Goal: Information Seeking & Learning: Learn about a topic

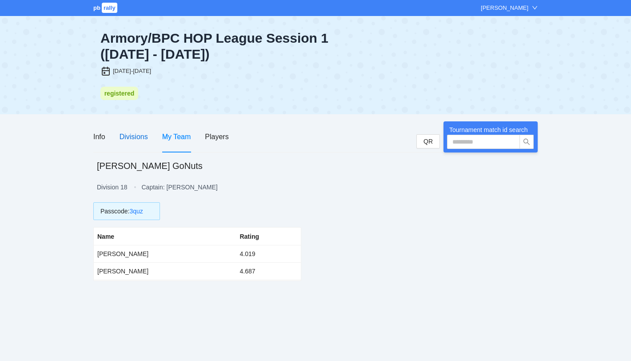
click at [133, 138] on div "Divisions" at bounding box center [134, 136] width 28 height 11
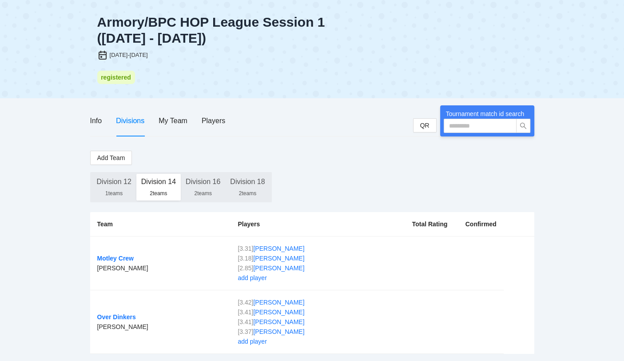
scroll to position [23, 0]
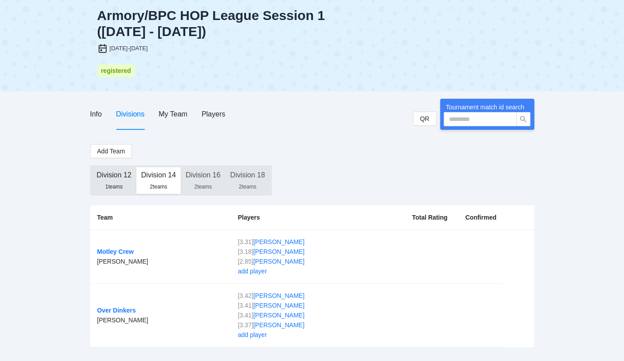
click at [114, 178] on div "Division 12" at bounding box center [114, 175] width 35 height 16
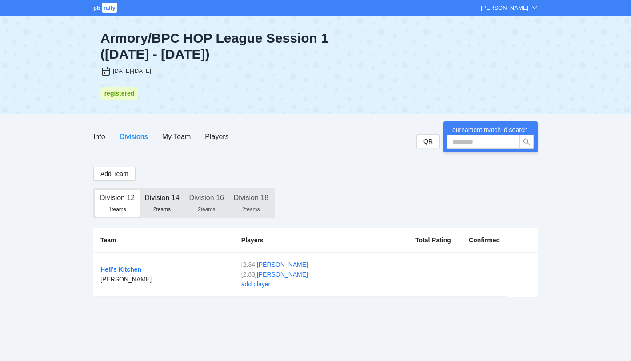
click at [166, 200] on div "Division 14" at bounding box center [161, 198] width 35 height 16
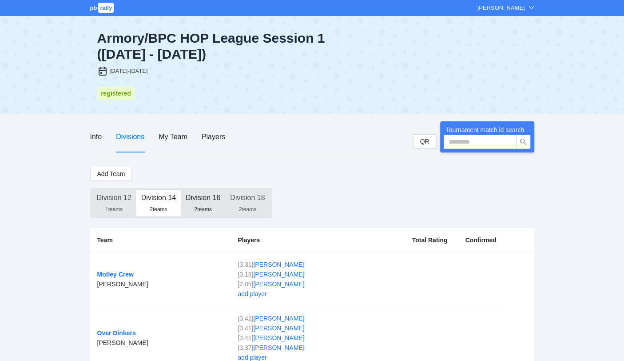
click at [204, 201] on div "Division 16" at bounding box center [203, 198] width 35 height 16
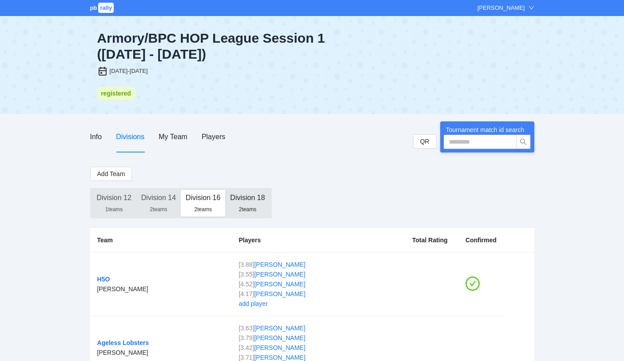
click at [241, 202] on div "Division 18" at bounding box center [247, 198] width 35 height 16
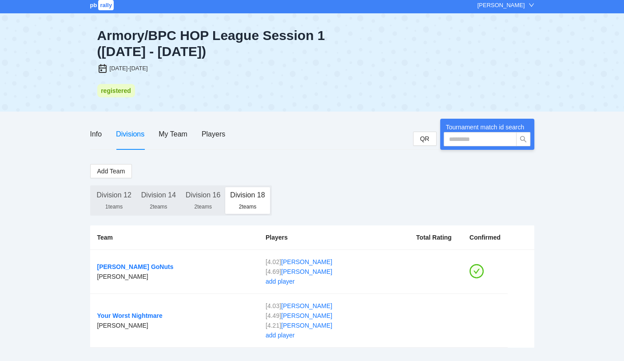
scroll to position [3, 0]
click at [205, 198] on div "Division 16" at bounding box center [203, 195] width 35 height 16
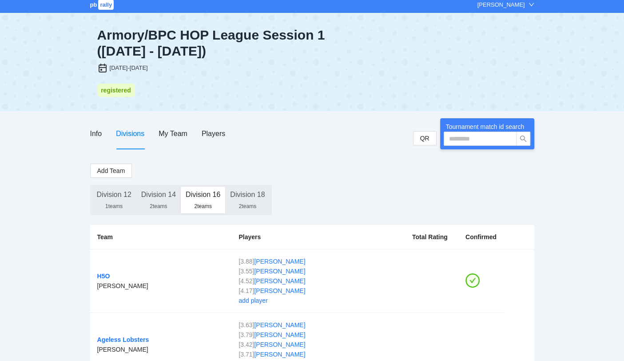
scroll to position [32, 0]
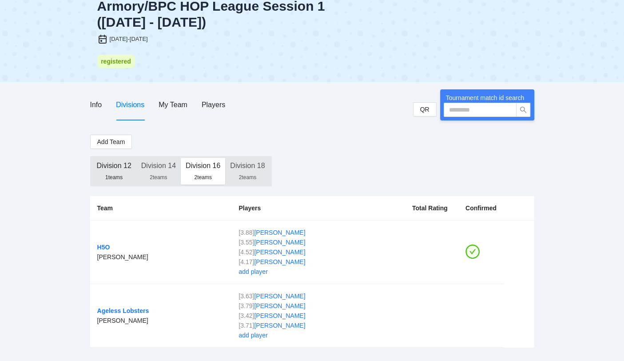
click at [114, 174] on div "1 teams" at bounding box center [114, 177] width 35 height 7
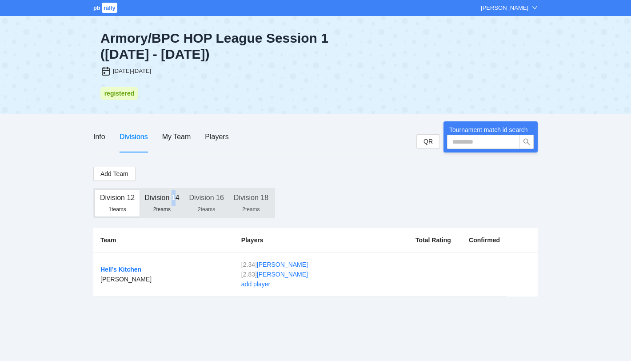
click at [174, 198] on div "Division 14" at bounding box center [161, 198] width 35 height 16
drag, startPoint x: 174, startPoint y: 198, endPoint x: 166, endPoint y: 202, distance: 9.3
click at [166, 202] on div "Division 14" at bounding box center [161, 198] width 35 height 16
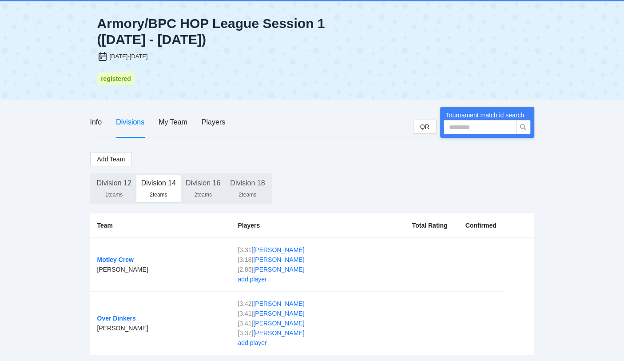
scroll to position [23, 0]
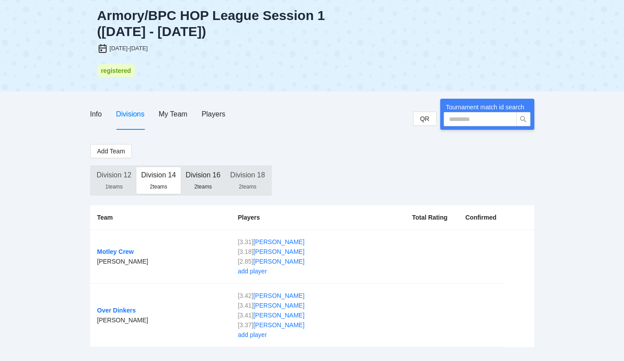
click at [201, 180] on div "Division 16" at bounding box center [203, 175] width 35 height 16
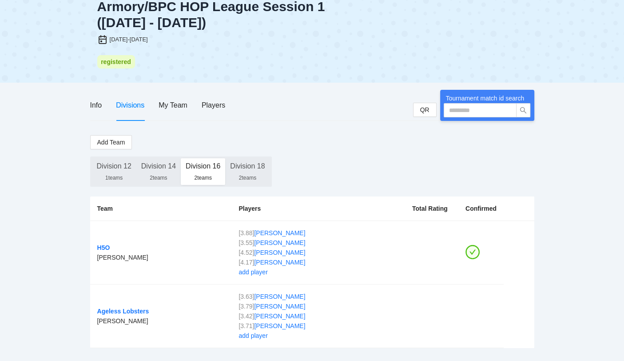
scroll to position [32, 0]
click at [215, 105] on div "Players" at bounding box center [214, 104] width 24 height 11
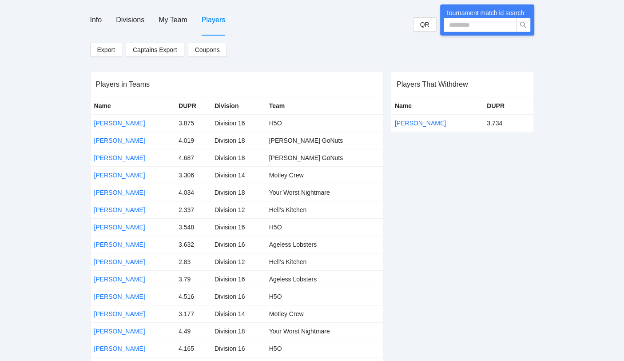
scroll to position [121, 0]
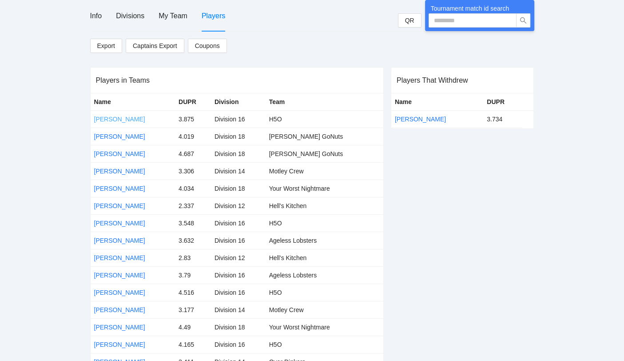
click at [112, 120] on link "[PERSON_NAME]" at bounding box center [119, 119] width 51 height 7
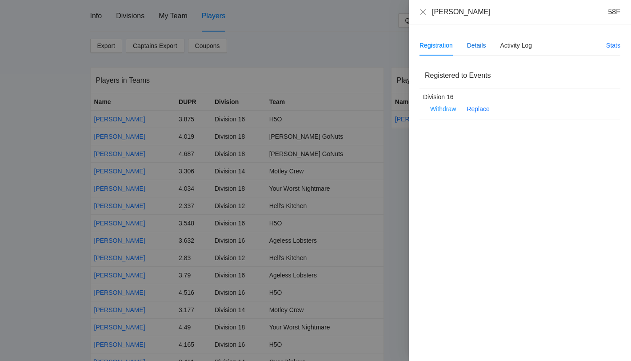
click at [473, 45] on div "Details" at bounding box center [476, 45] width 19 height 10
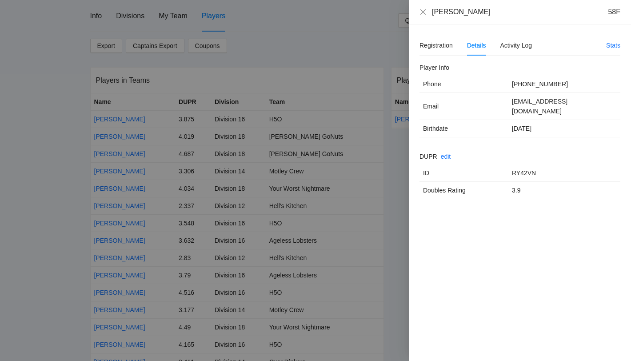
click at [323, 68] on div at bounding box center [315, 180] width 631 height 361
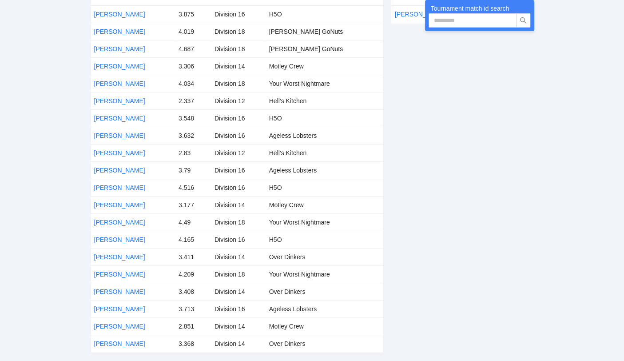
scroll to position [230, 0]
